Goal: Navigation & Orientation: Find specific page/section

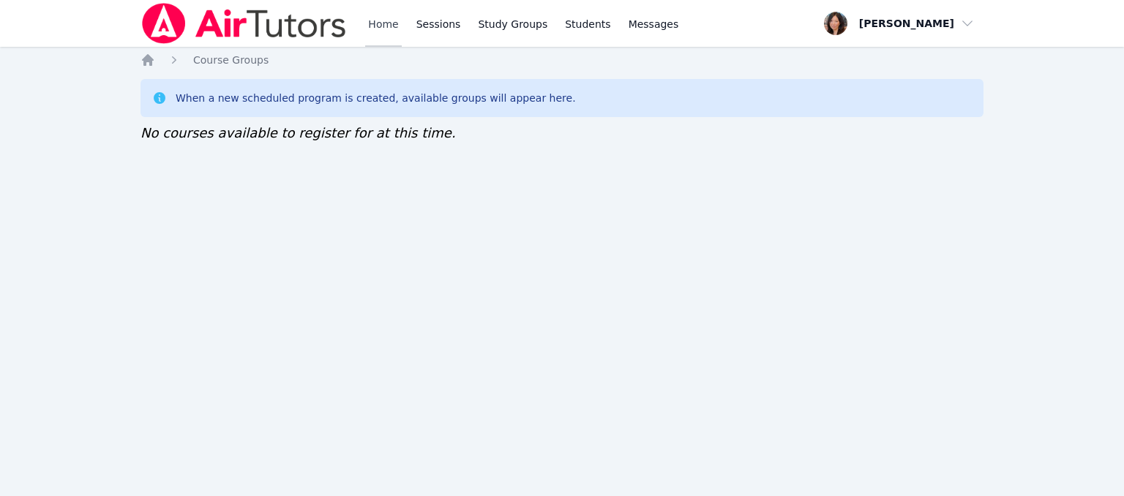
click at [398, 29] on link "Home" at bounding box center [383, 23] width 36 height 47
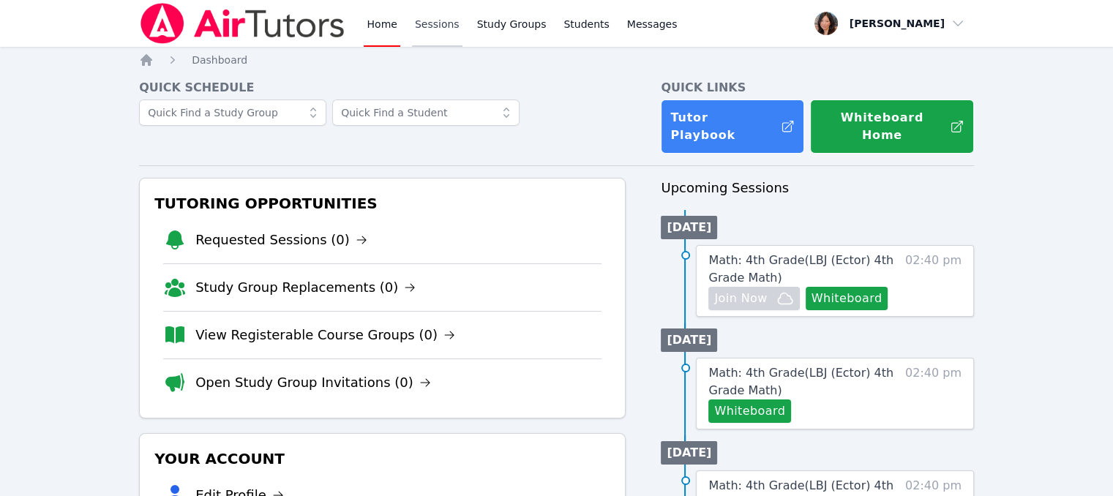
click at [427, 22] on link "Sessions" at bounding box center [437, 23] width 50 height 47
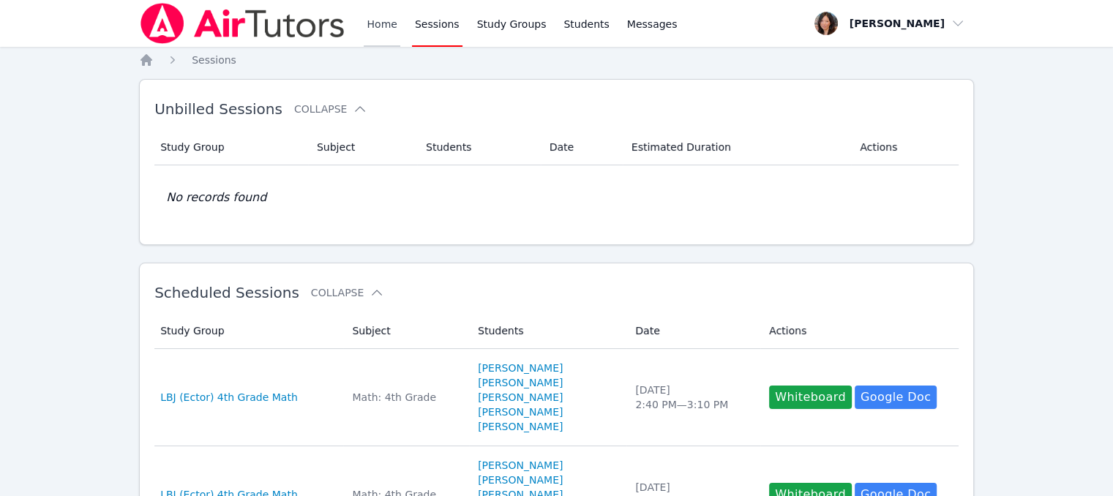
click at [372, 26] on link "Home" at bounding box center [382, 23] width 36 height 47
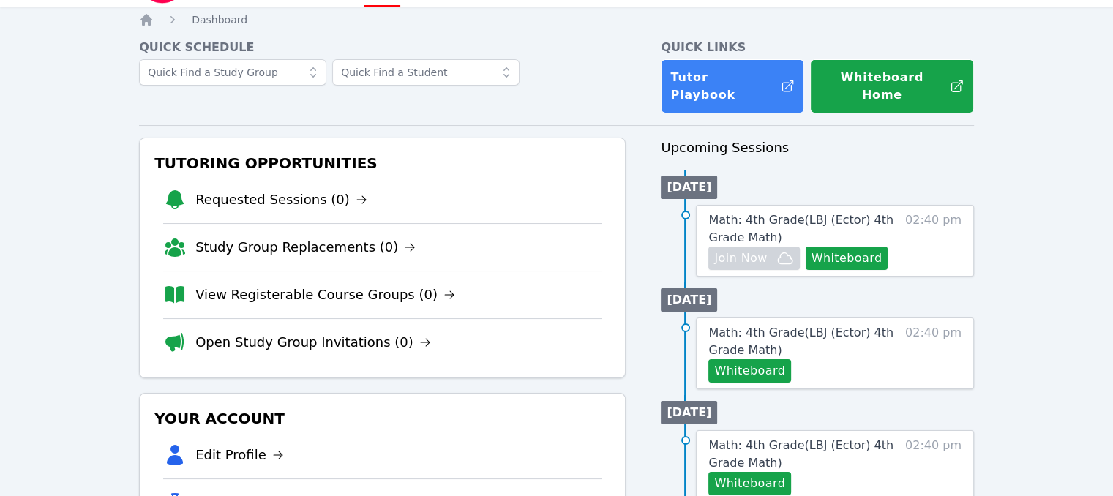
scroll to position [73, 0]
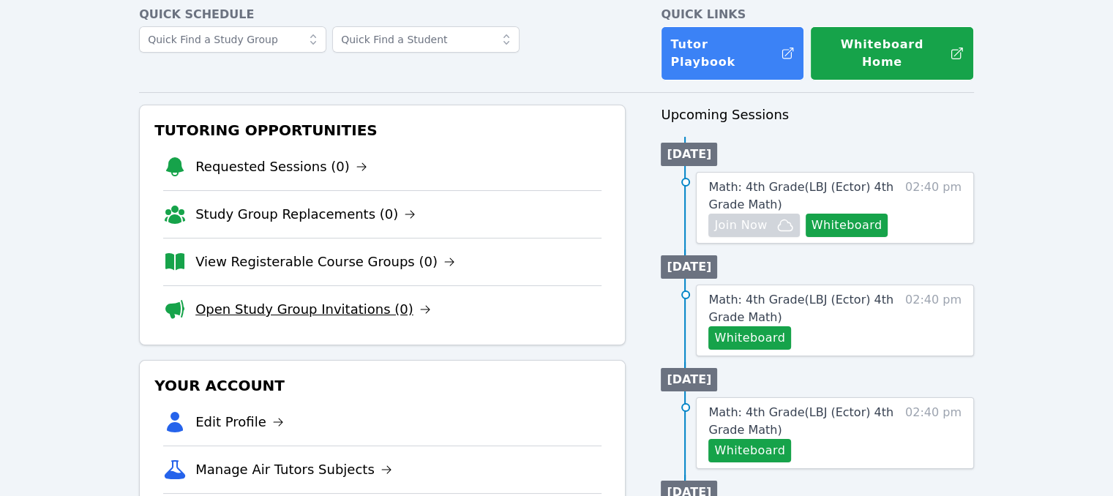
click at [356, 299] on link "Open Study Group Invitations (0)" at bounding box center [313, 309] width 236 height 20
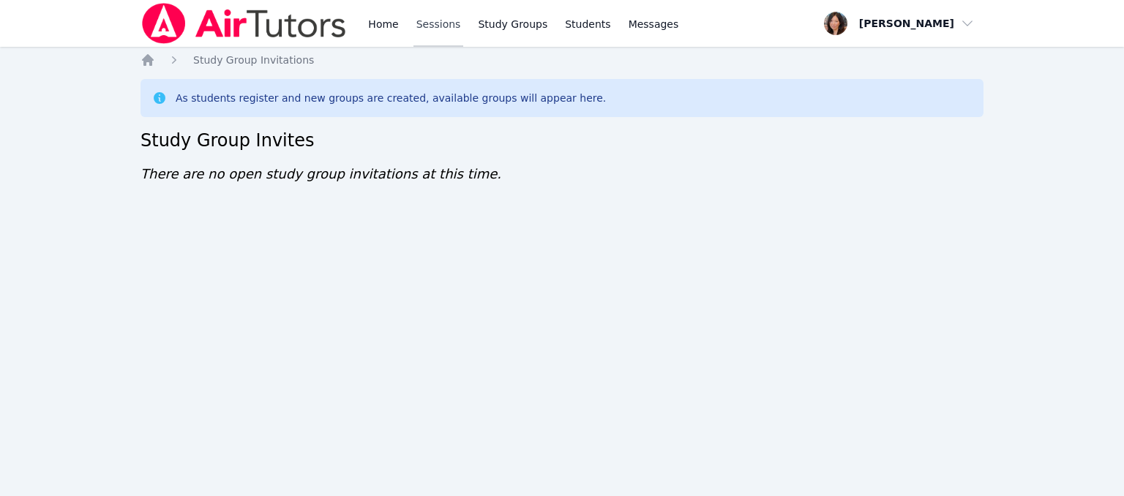
click at [419, 17] on link "Sessions" at bounding box center [438, 23] width 50 height 47
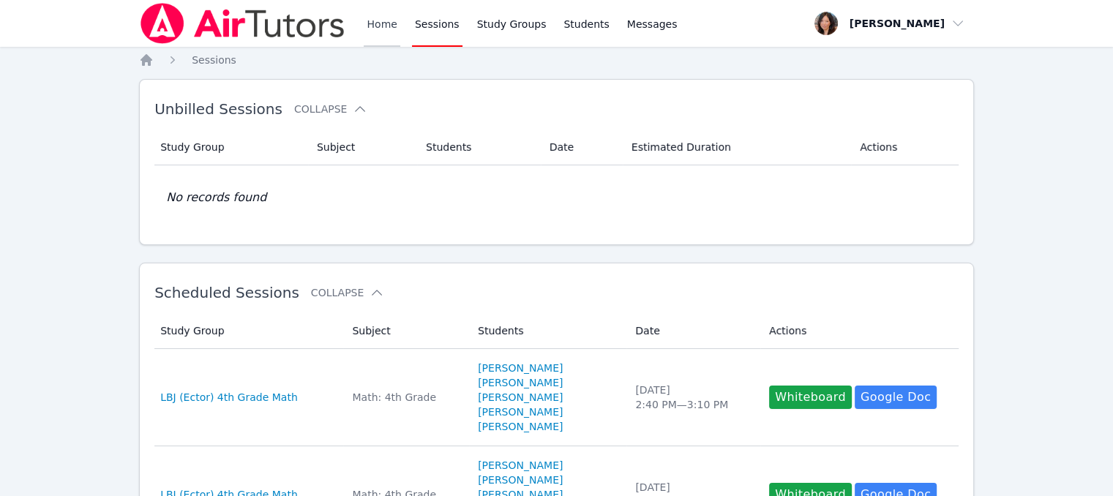
click at [383, 18] on link "Home" at bounding box center [382, 23] width 36 height 47
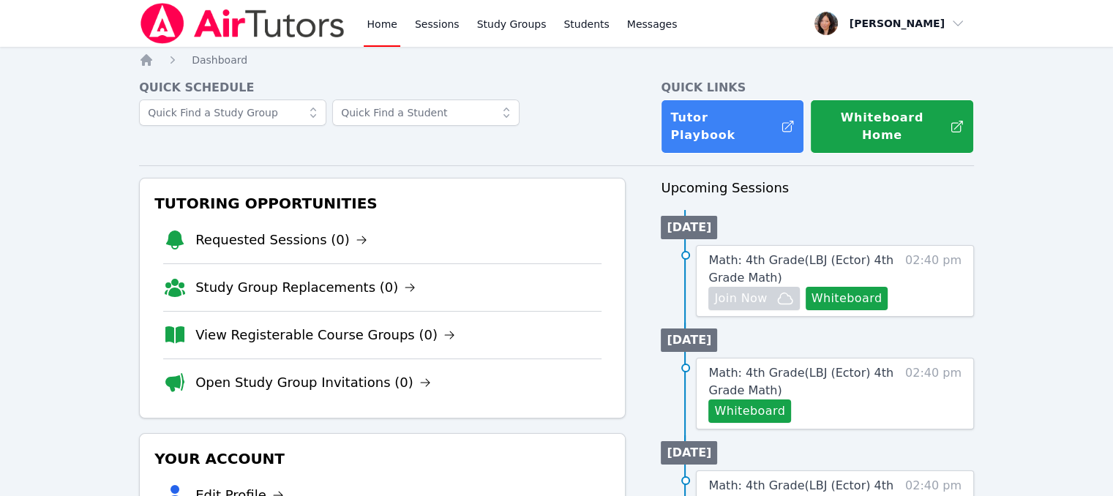
click at [383, 18] on link "Home" at bounding box center [382, 23] width 36 height 47
